Goal: Task Accomplishment & Management: Manage account settings

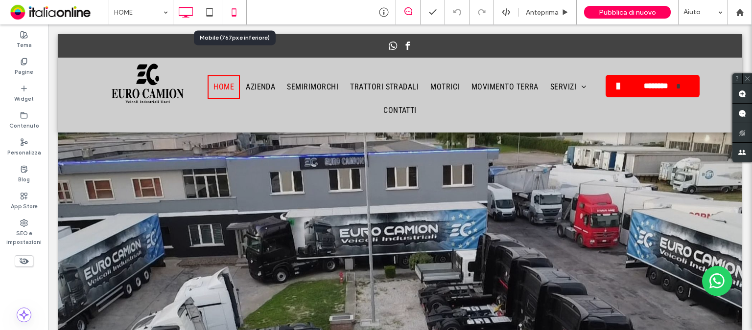
click at [237, 13] on icon at bounding box center [234, 12] width 20 height 20
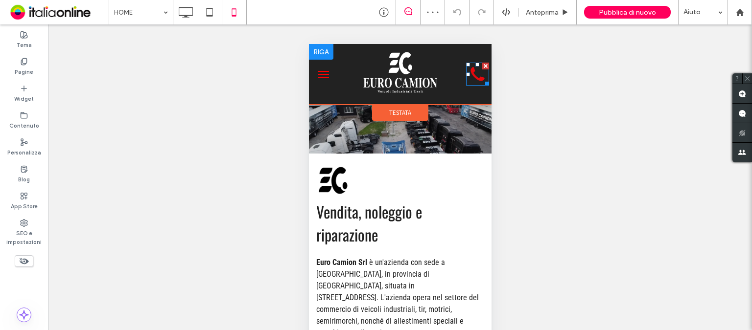
click at [470, 80] on icon at bounding box center [476, 74] width 23 height 23
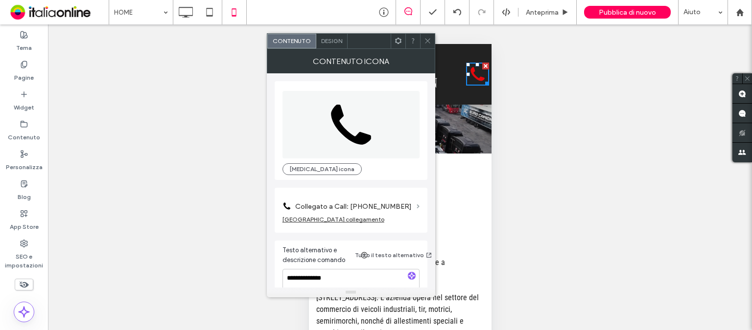
click at [417, 208] on span at bounding box center [417, 207] width 3 height 4
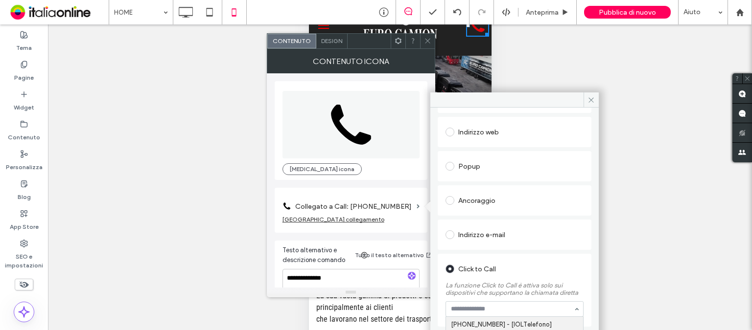
scroll to position [74, 0]
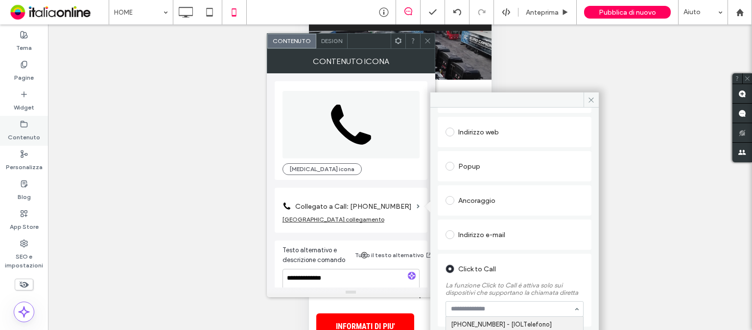
drag, startPoint x: 34, startPoint y: 135, endPoint x: 31, endPoint y: 130, distance: 5.7
click at [34, 135] on label "Contenuto" at bounding box center [24, 135] width 32 height 14
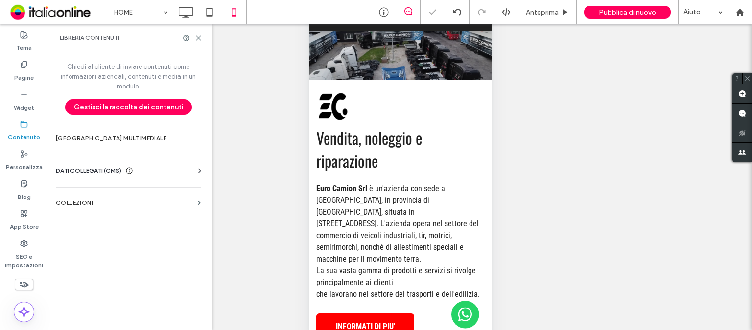
drag, startPoint x: 31, startPoint y: 130, endPoint x: 278, endPoint y: 149, distance: 247.4
click at [31, 130] on label "Contenuto" at bounding box center [24, 135] width 32 height 14
click at [101, 174] on span "DATI COLLEGATI (CMS)" at bounding box center [89, 171] width 66 height 10
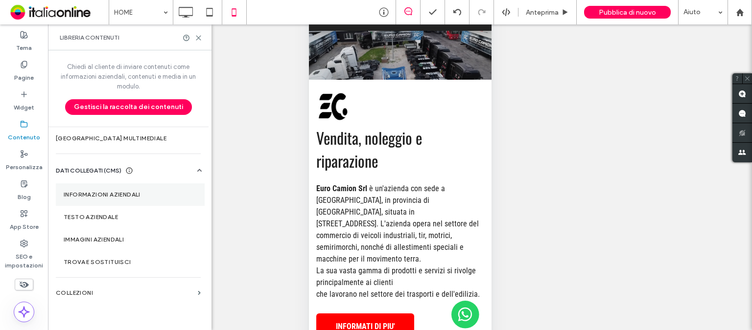
click at [129, 195] on label "Informazioni aziendali" at bounding box center [130, 194] width 133 height 7
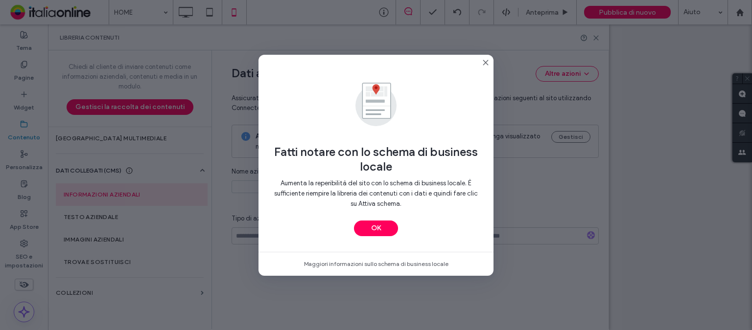
type input "**********"
click at [486, 67] on div "Fatti notare con lo schema di business locale Aumenta la reperibilità del sito …" at bounding box center [375, 153] width 235 height 197
click at [488, 59] on icon at bounding box center [486, 63] width 8 height 8
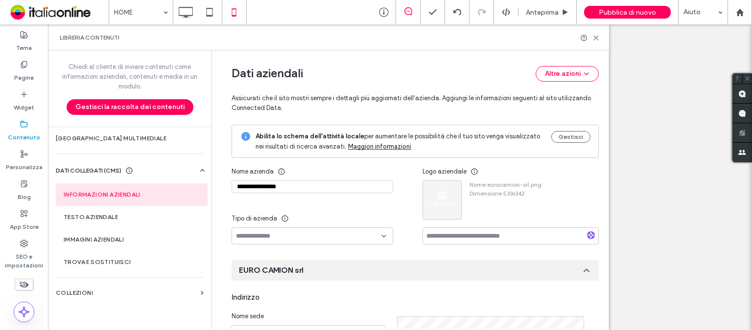
click at [487, 60] on div "Dati aziendali Altre azioni Assicurati che il sito mostri sempre i dettagli più…" at bounding box center [414, 87] width 367 height 74
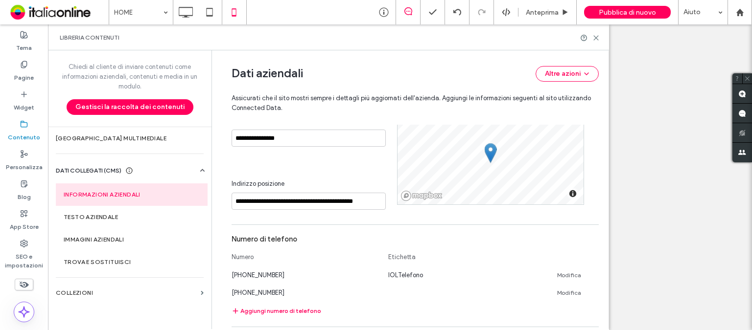
scroll to position [245, 0]
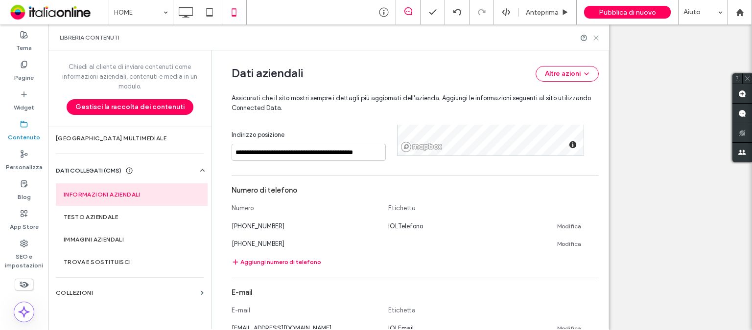
click at [595, 38] on use at bounding box center [596, 38] width 4 height 4
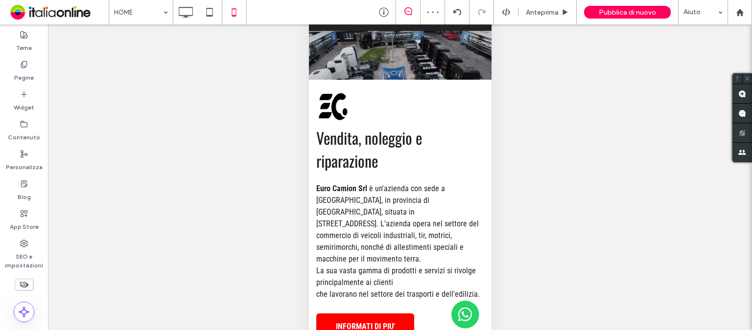
scroll to position [0, 0]
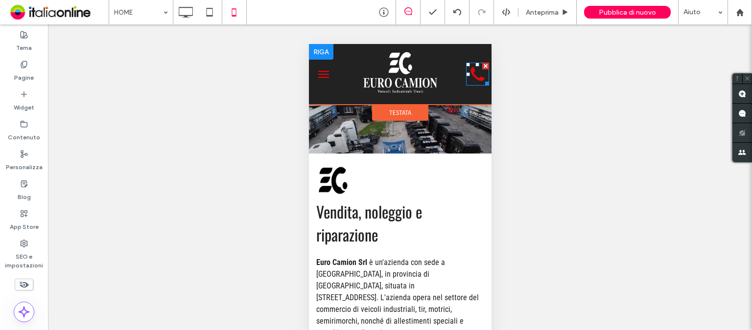
click at [470, 82] on icon "Icona telefono" at bounding box center [476, 74] width 23 height 23
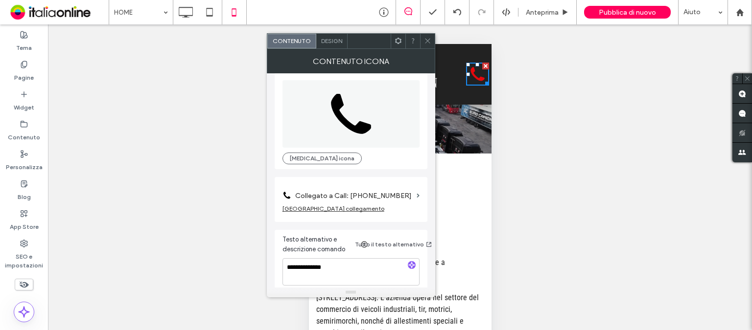
scroll to position [17, 0]
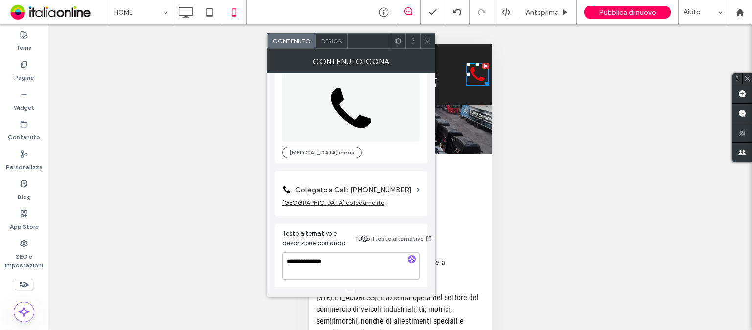
click at [415, 189] on section "Collegato a Call: [PHONE_NUMBER]" at bounding box center [350, 187] width 137 height 23
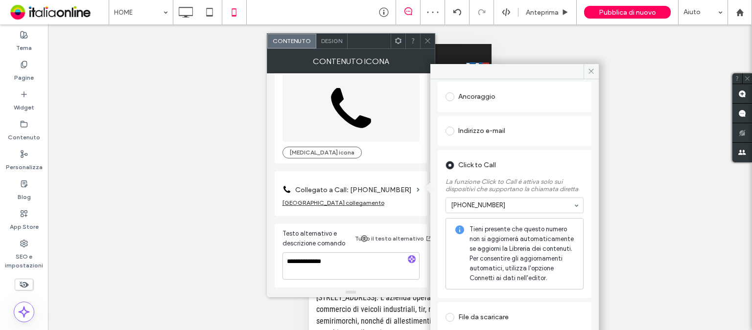
scroll to position [74, 0]
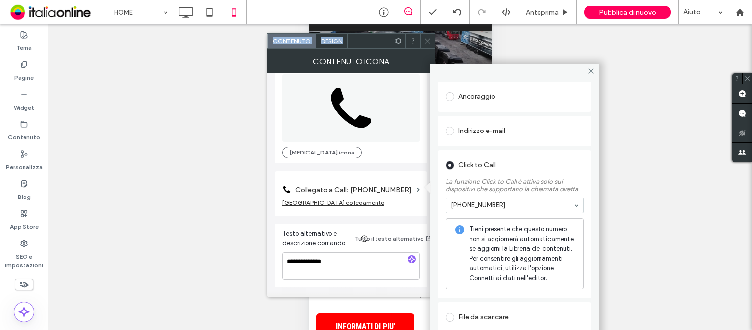
drag, startPoint x: 532, startPoint y: 50, endPoint x: 531, endPoint y: 60, distance: 10.0
click at [532, 48] on body ".wqwq-1{fill:#231f20;} .cls-1q, .cls-2q { fill-rule: evenodd; } .cls-2q { fill:…" at bounding box center [376, 165] width 752 height 330
click at [218, 242] on div "Mostrare? Sì Mostrare? Sì Mostrare? Sì Mostrare? Sì Mostrare? Sì Mostrare? Sì" at bounding box center [400, 189] width 704 height 330
click at [435, 13] on icon at bounding box center [433, 12] width 10 height 10
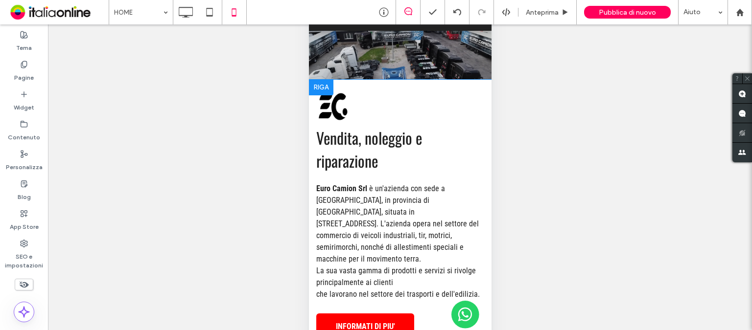
scroll to position [0, 0]
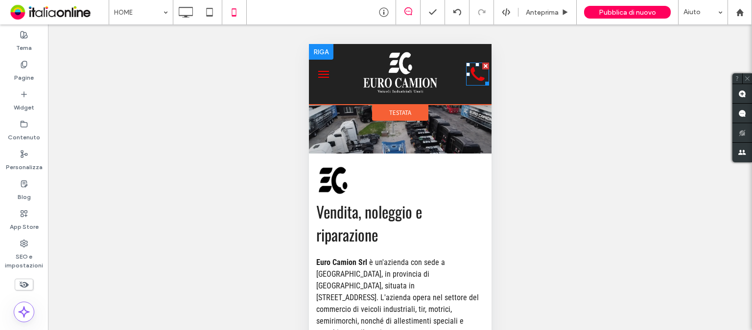
click at [465, 75] on icon "Icona telefono" at bounding box center [476, 74] width 23 height 23
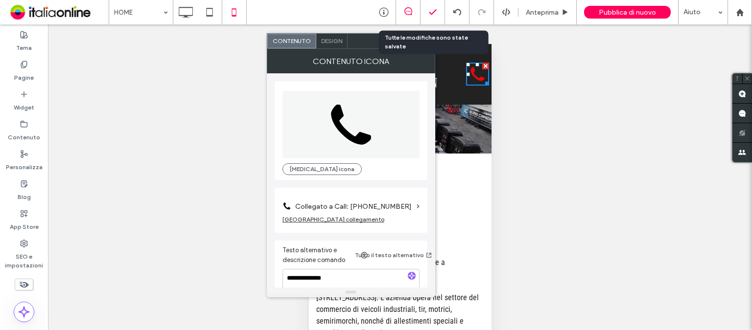
click at [440, 12] on div at bounding box center [432, 12] width 24 height 10
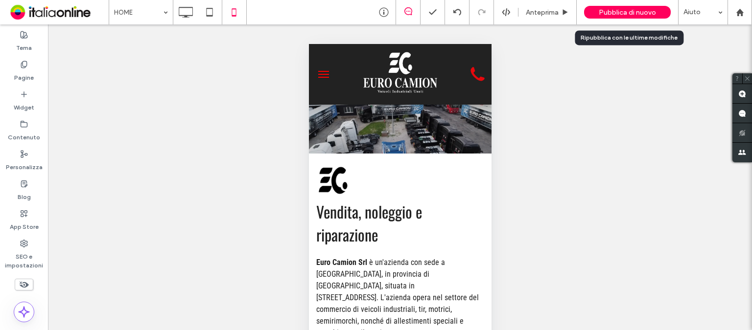
click at [617, 13] on span "Pubblica di nuovo" at bounding box center [627, 12] width 57 height 8
